Goal: Task Accomplishment & Management: Complete application form

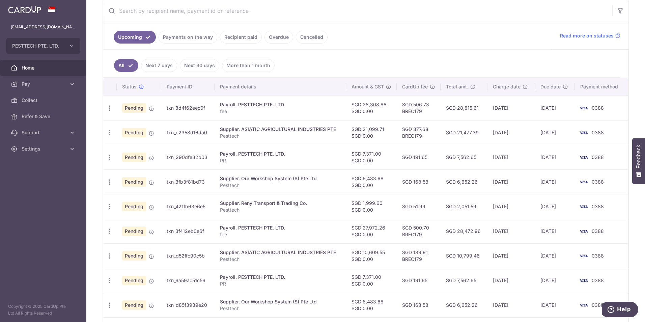
scroll to position [135, 0]
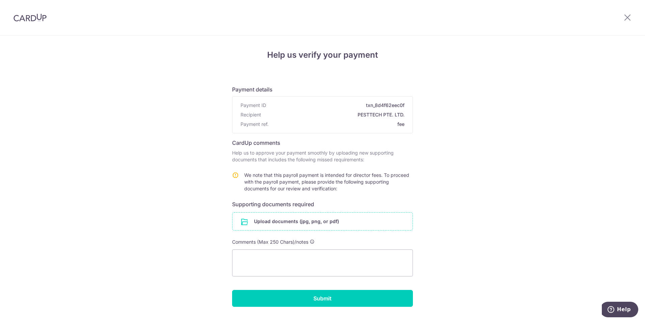
click at [345, 225] on input "file" at bounding box center [322, 222] width 180 height 18
click at [324, 220] on input "file" at bounding box center [322, 222] width 180 height 18
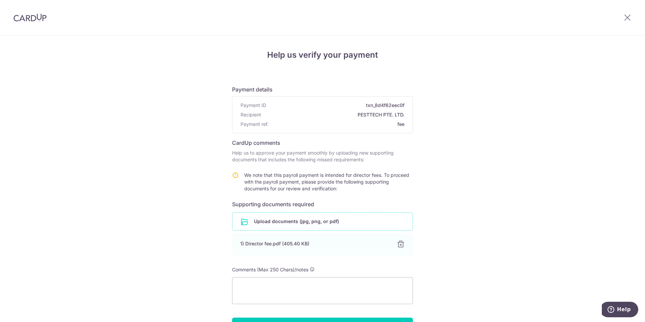
click at [291, 226] on input "file" at bounding box center [322, 222] width 180 height 18
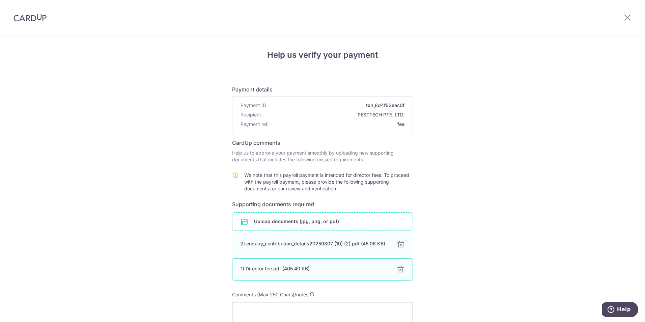
scroll to position [34, 0]
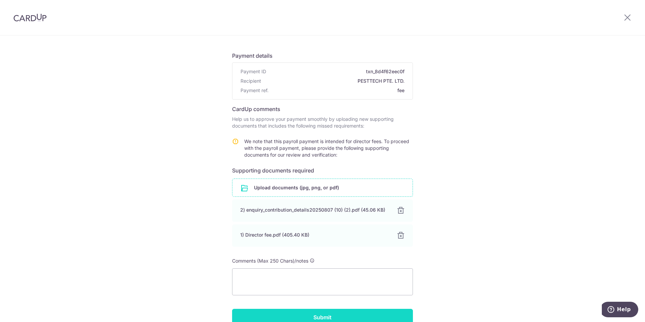
click at [292, 312] on input "Submit" at bounding box center [322, 317] width 181 height 17
